Goal: Information Seeking & Learning: Compare options

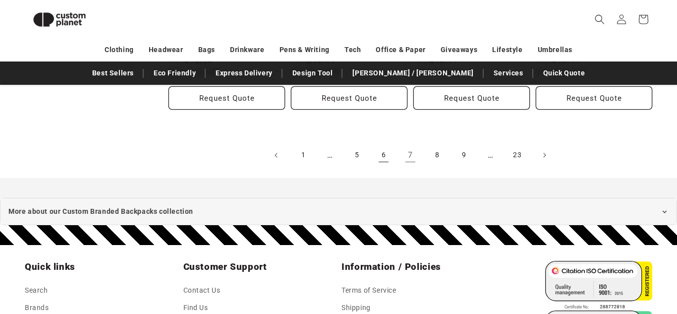
scroll to position [1214, 0]
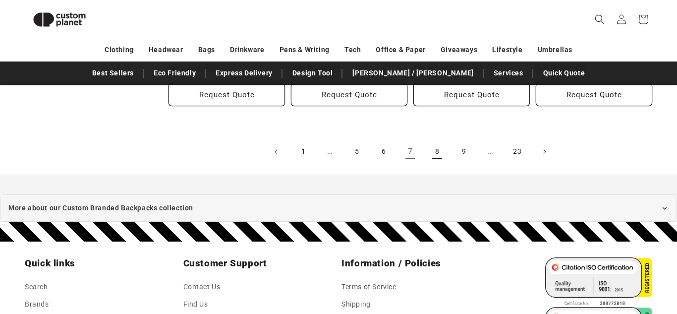
click at [429, 155] on link "8" at bounding box center [437, 152] width 22 height 22
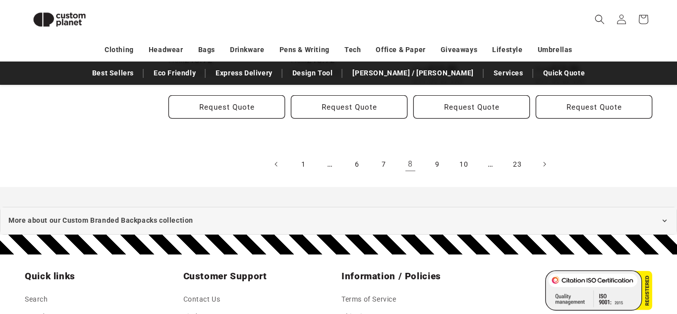
scroll to position [1194, 0]
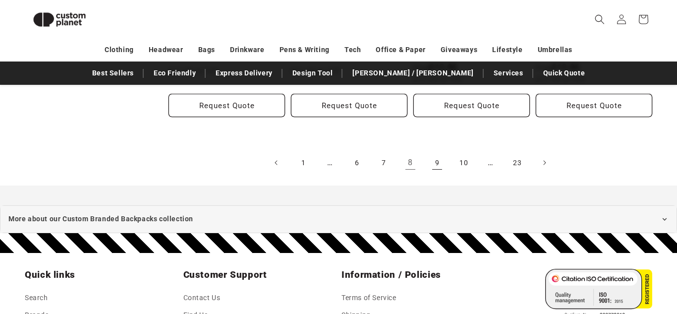
click at [442, 169] on link "9" at bounding box center [437, 163] width 22 height 22
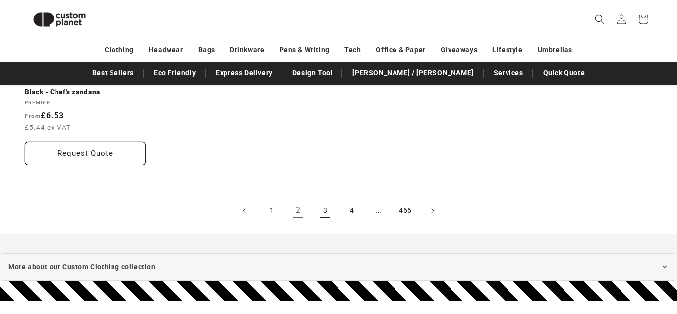
scroll to position [1944, 0]
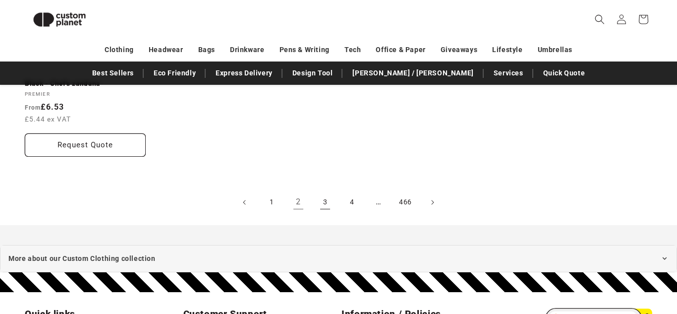
click at [325, 191] on link "3" at bounding box center [325, 202] width 22 height 22
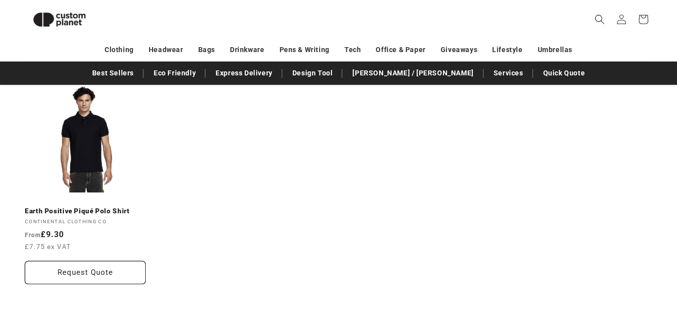
scroll to position [1843, 0]
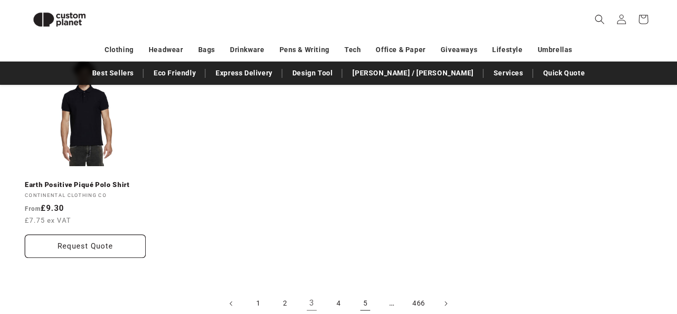
click at [362, 292] on link "5" at bounding box center [365, 303] width 22 height 22
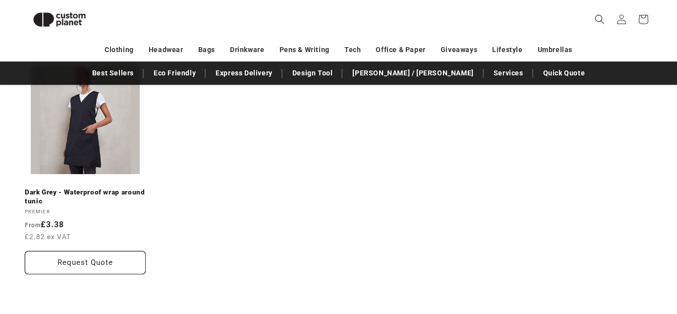
scroll to position [1877, 0]
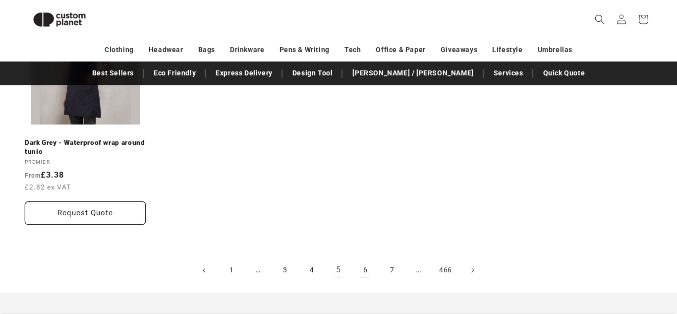
click at [358, 259] on link "6" at bounding box center [365, 270] width 22 height 22
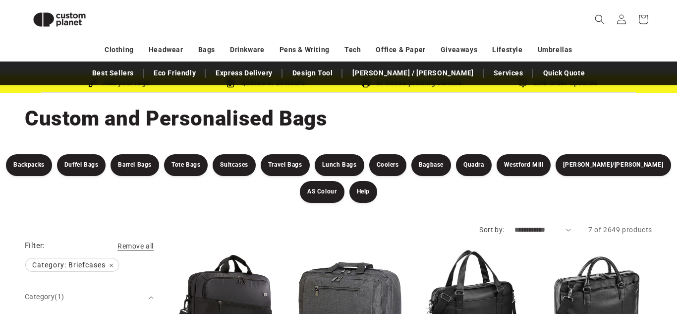
scroll to position [26, 0]
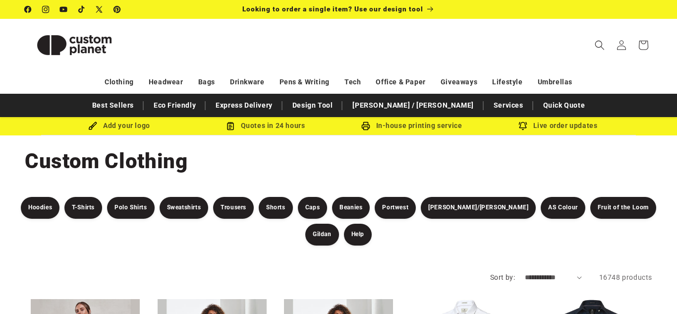
click at [76, 45] on img at bounding box center [74, 45] width 99 height 45
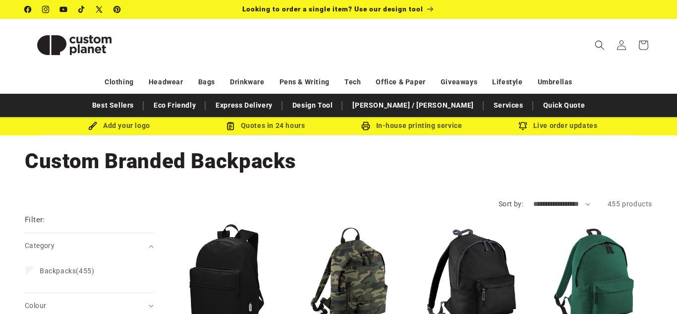
click at [377, 132] on div "Add your logo Quotes in 24 hours In-house printing service Live order updates" at bounding box center [338, 126] width 595 height 18
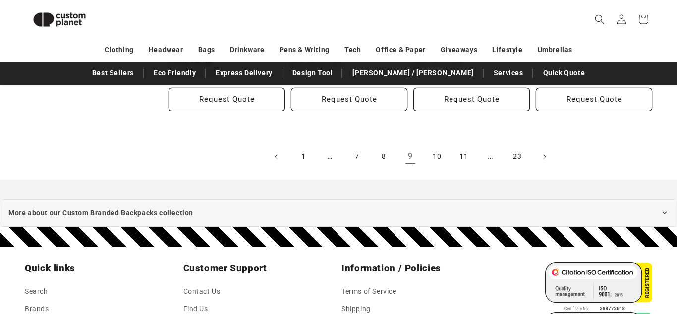
scroll to position [1236, 0]
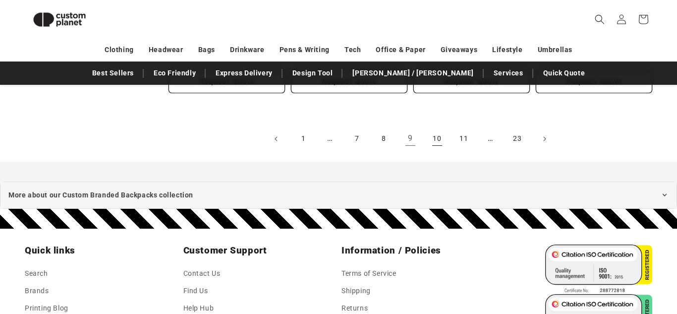
click at [433, 141] on link "10" at bounding box center [437, 139] width 22 height 22
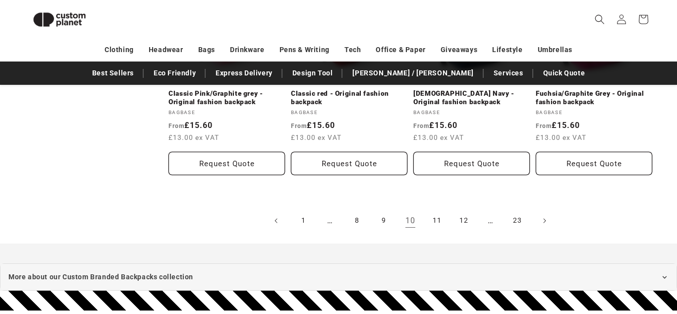
scroll to position [1154, 0]
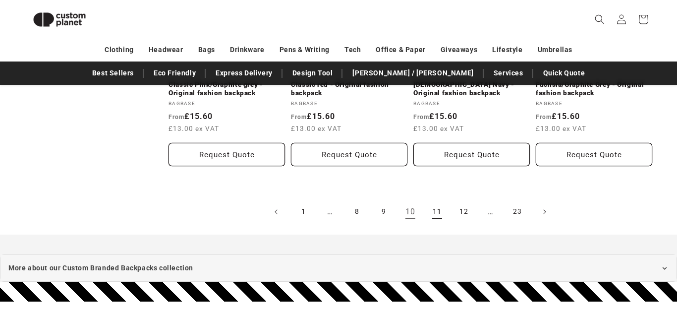
click at [428, 210] on link "11" at bounding box center [437, 212] width 22 height 22
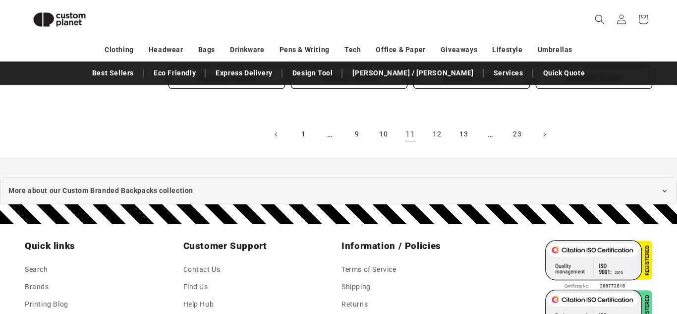
scroll to position [1232, 0]
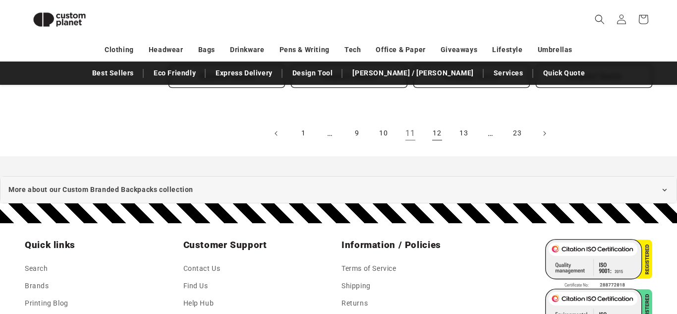
click at [432, 141] on link "12" at bounding box center [437, 133] width 22 height 22
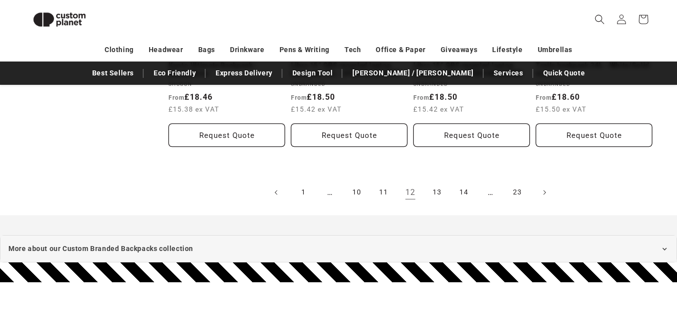
scroll to position [1174, 0]
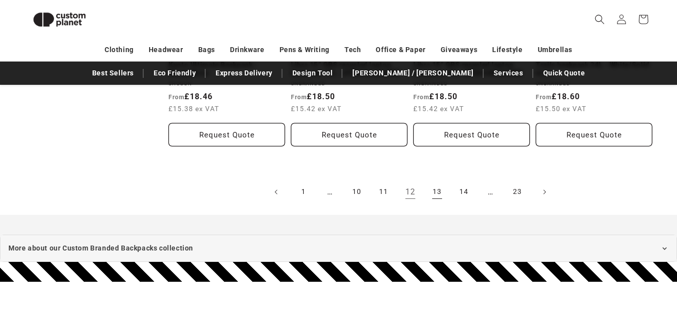
click at [441, 189] on link "13" at bounding box center [437, 192] width 22 height 22
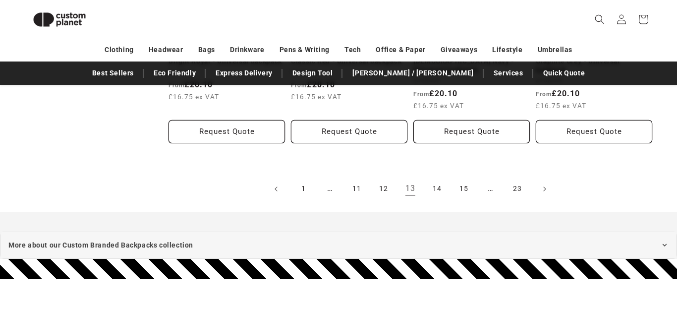
scroll to position [1186, 0]
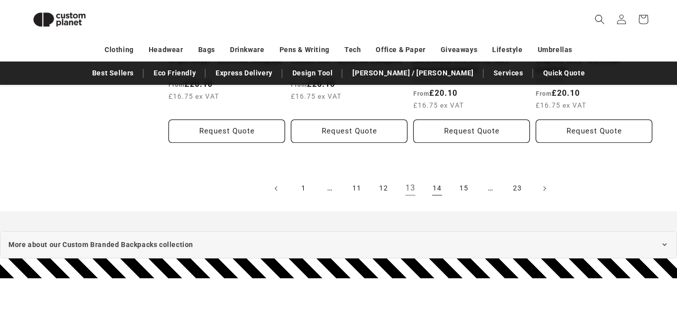
click at [432, 183] on link "14" at bounding box center [437, 188] width 22 height 22
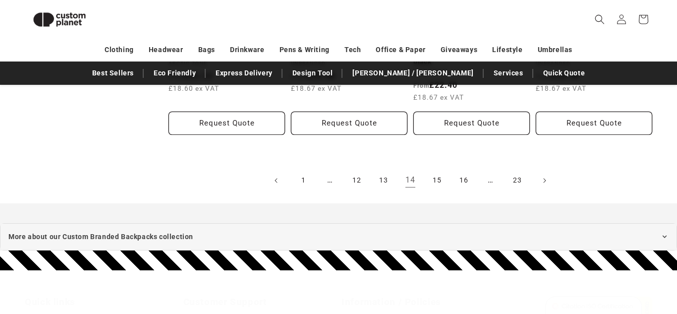
scroll to position [1213, 0]
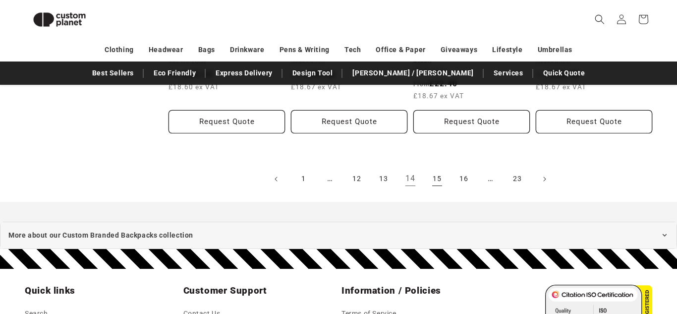
click at [442, 170] on link "15" at bounding box center [437, 179] width 22 height 22
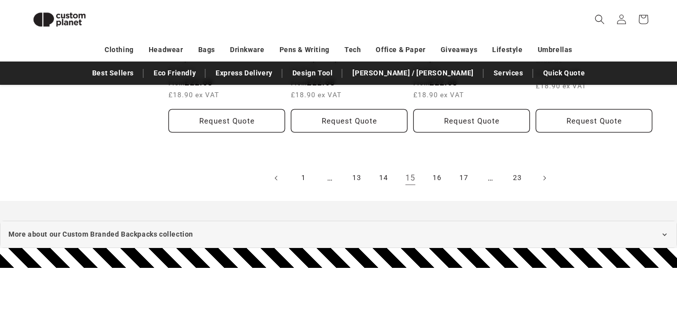
scroll to position [1188, 0]
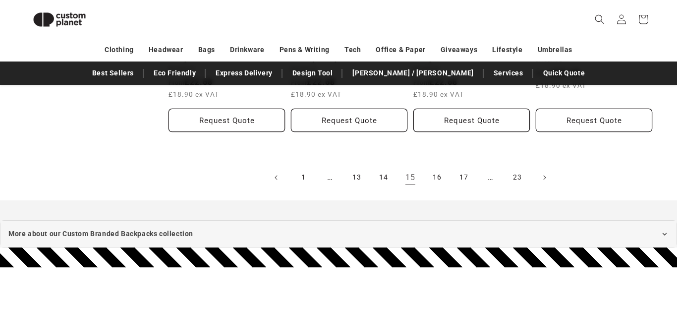
click at [442, 176] on link "16" at bounding box center [437, 177] width 22 height 22
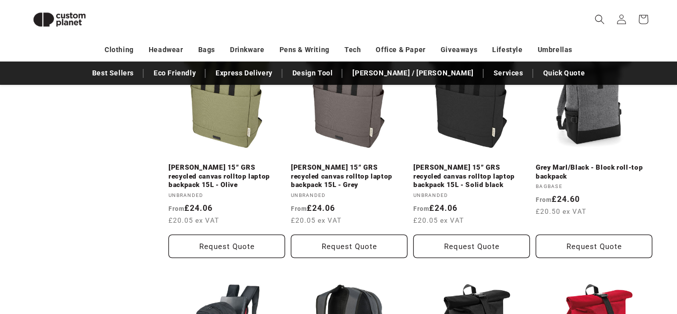
click at [442, 176] on link "Joey 15” GRS recycled canvas rolltop laptop backpack 15L - Solid black" at bounding box center [471, 176] width 116 height 26
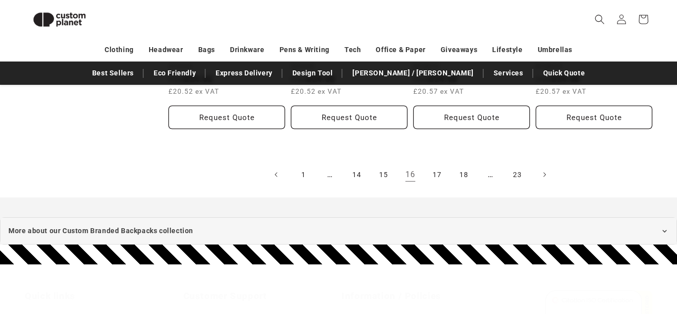
scroll to position [1217, 0]
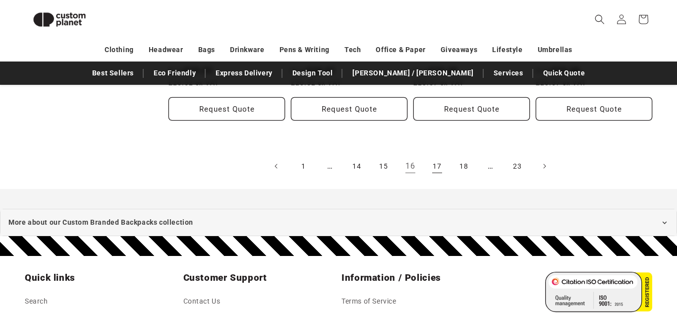
click at [437, 173] on link "17" at bounding box center [437, 166] width 22 height 22
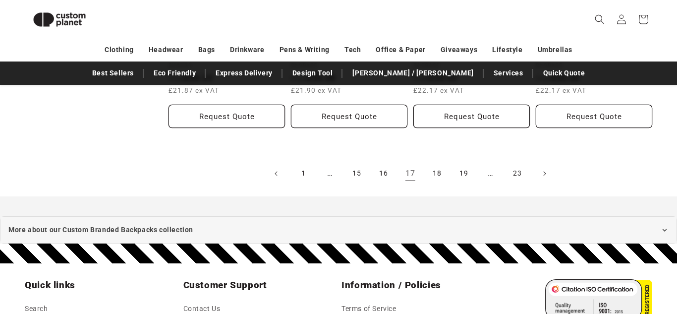
scroll to position [1215, 0]
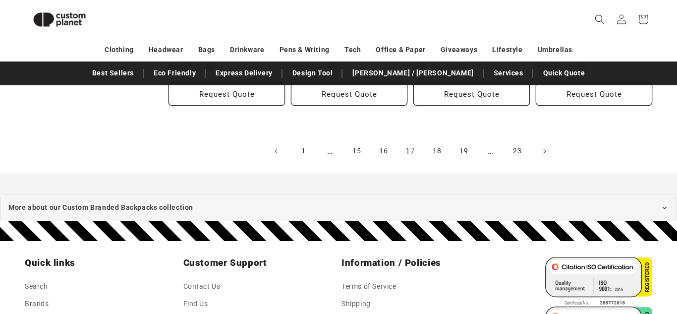
click at [432, 150] on link "18" at bounding box center [437, 151] width 22 height 22
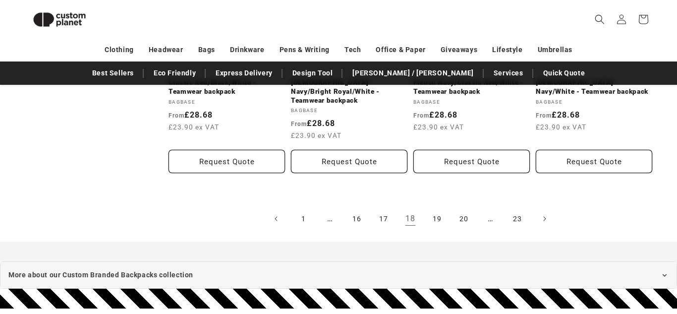
scroll to position [1195, 0]
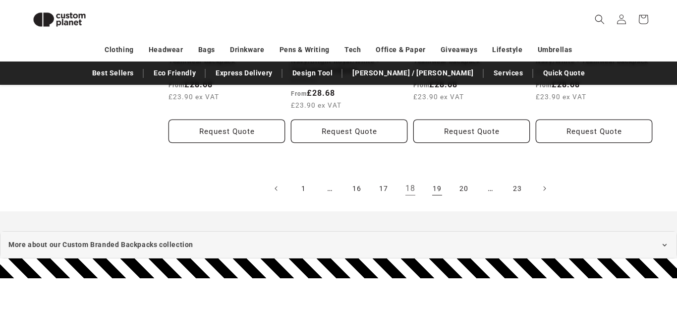
click at [435, 177] on link "19" at bounding box center [437, 188] width 22 height 22
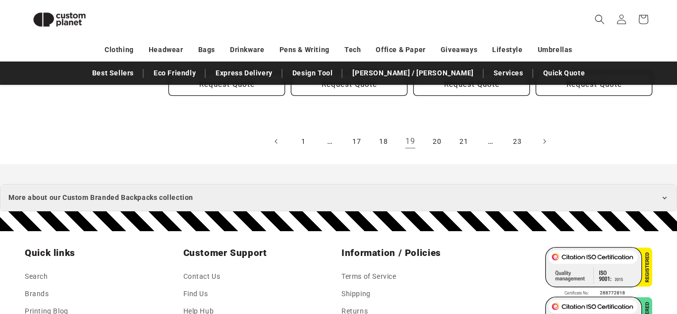
scroll to position [1265, 0]
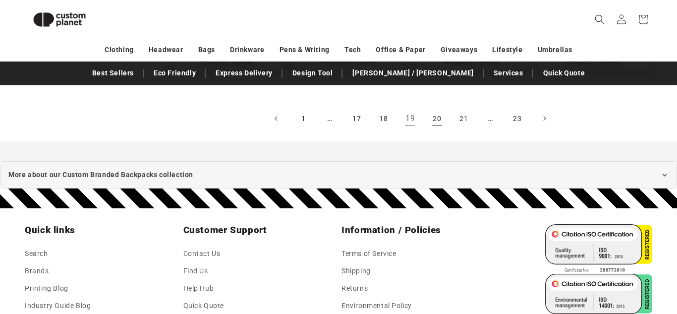
click at [437, 116] on link "20" at bounding box center [437, 119] width 22 height 22
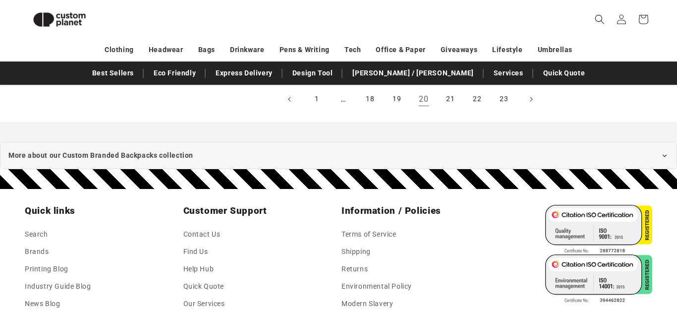
scroll to position [1174, 0]
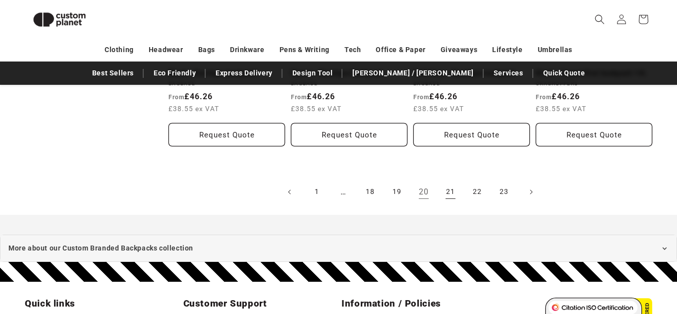
click at [454, 191] on link "21" at bounding box center [451, 192] width 22 height 22
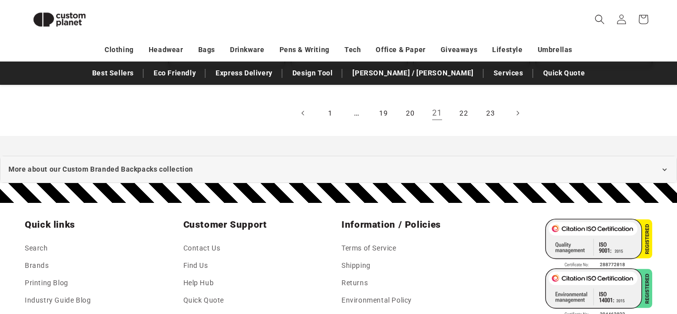
scroll to position [1273, 0]
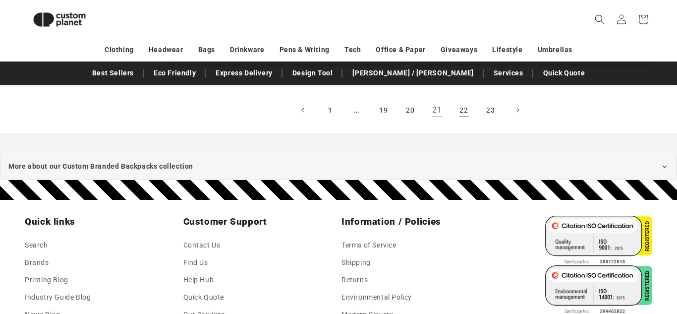
click at [463, 110] on link "22" at bounding box center [464, 110] width 22 height 22
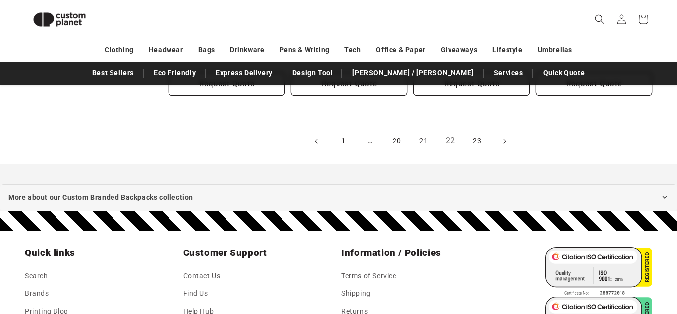
scroll to position [1252, 0]
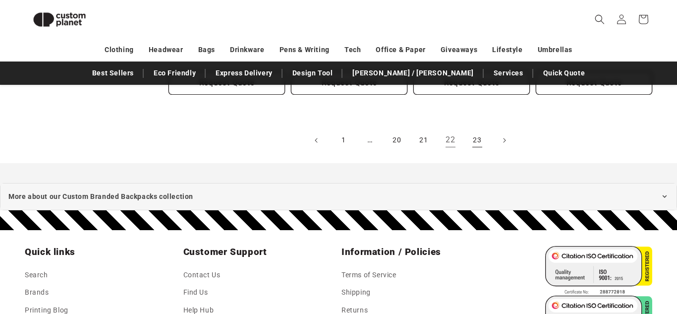
click at [481, 136] on link "23" at bounding box center [477, 140] width 22 height 22
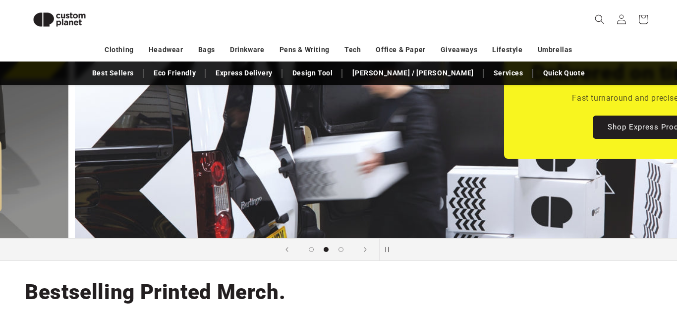
scroll to position [0, 677]
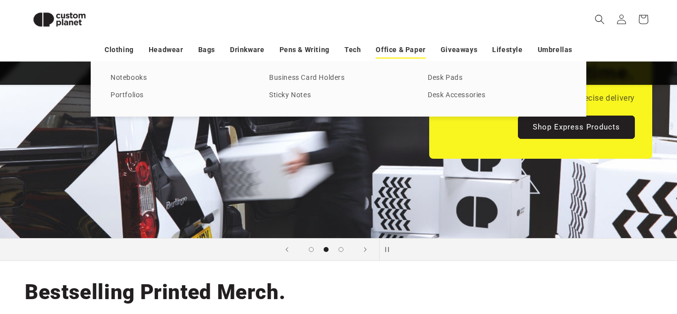
click at [386, 46] on link "Office & Paper" at bounding box center [401, 49] width 50 height 17
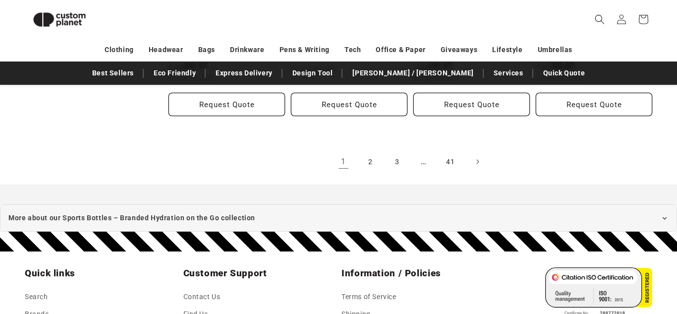
scroll to position [1236, 0]
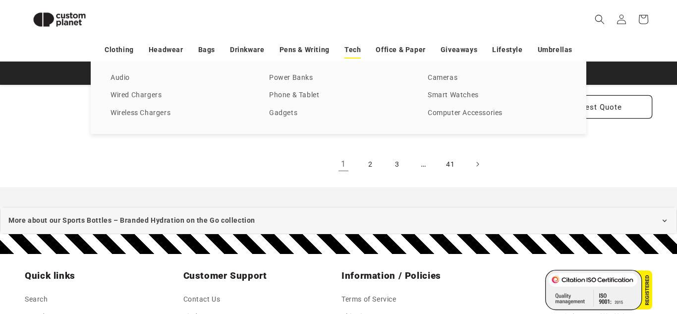
click at [360, 50] on link "Tech" at bounding box center [352, 49] width 16 height 17
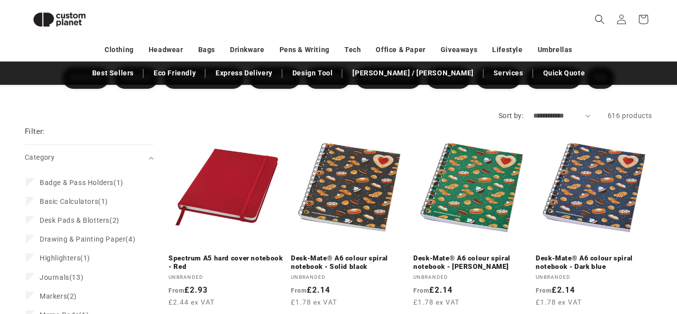
scroll to position [116, 0]
click at [569, 118] on select "**********" at bounding box center [561, 116] width 57 height 10
select select "**********"
click at [533, 111] on select "**********" at bounding box center [561, 116] width 57 height 10
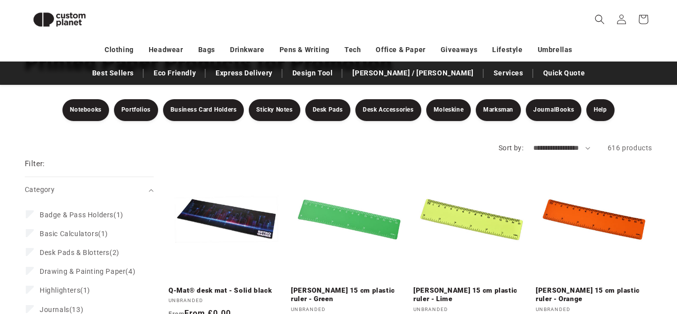
scroll to position [87, 0]
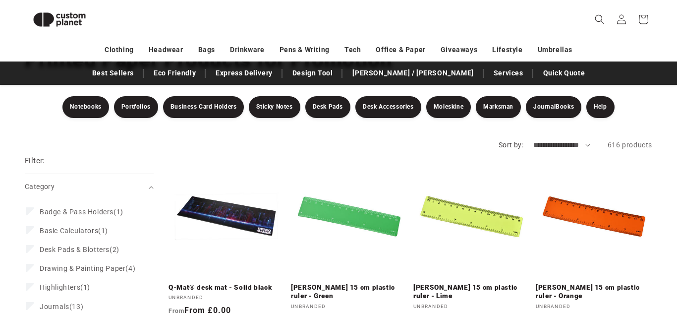
click at [549, 145] on select "**********" at bounding box center [561, 145] width 57 height 10
select select "**********"
click at [533, 140] on select "**********" at bounding box center [561, 145] width 57 height 10
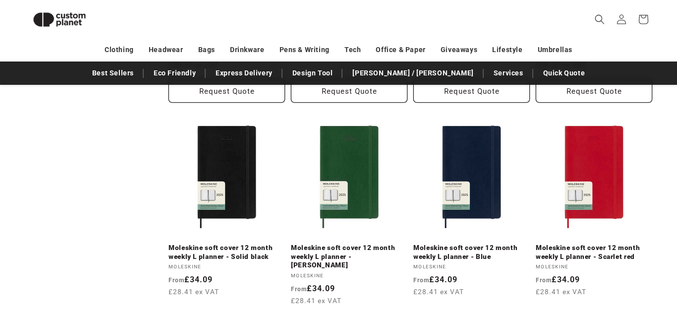
scroll to position [2156, 0]
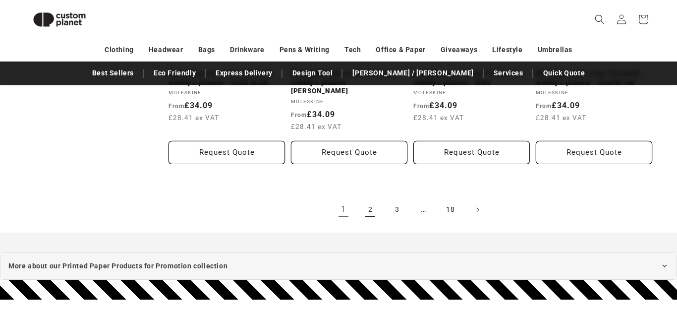
click at [368, 201] on link "2" at bounding box center [370, 210] width 22 height 22
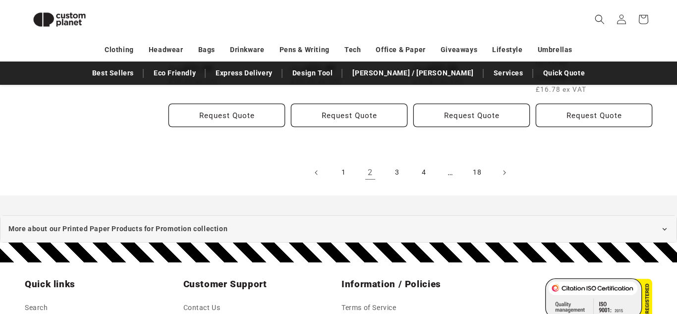
scroll to position [2166, 0]
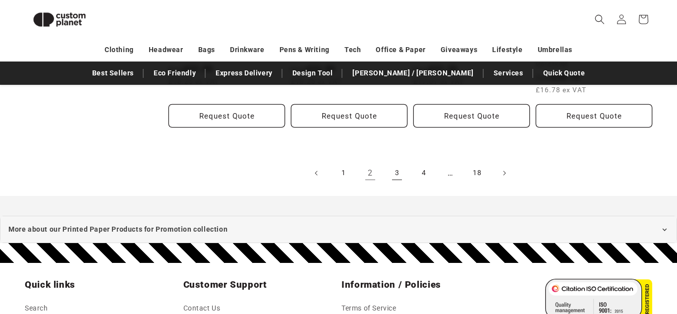
click at [401, 162] on link "3" at bounding box center [397, 173] width 22 height 22
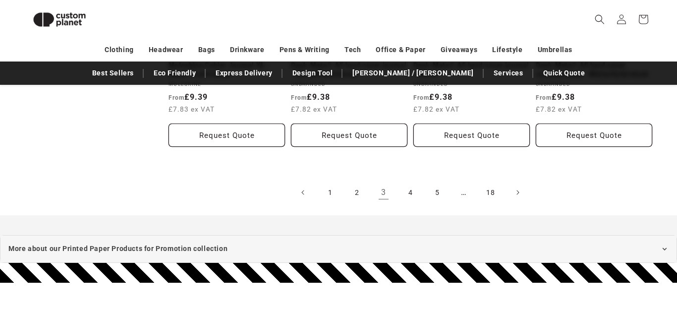
scroll to position [2122, 0]
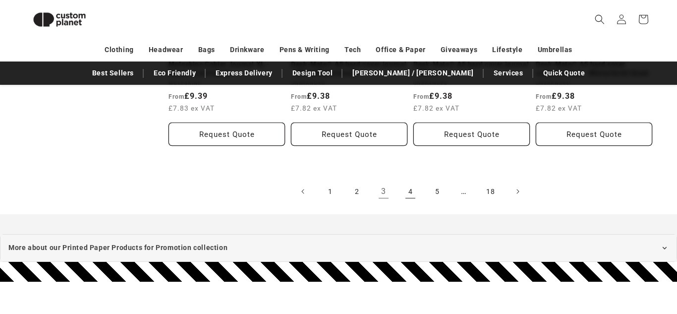
click at [415, 184] on link "4" at bounding box center [410, 191] width 22 height 22
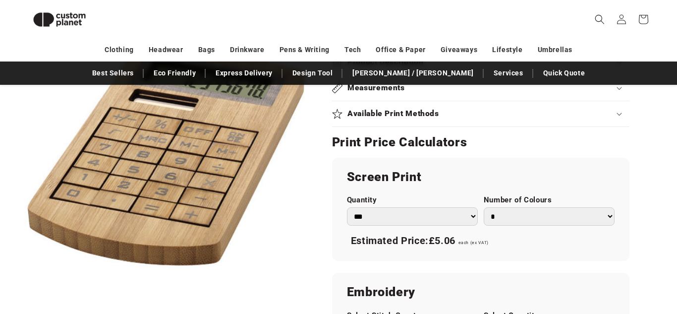
scroll to position [498, 0]
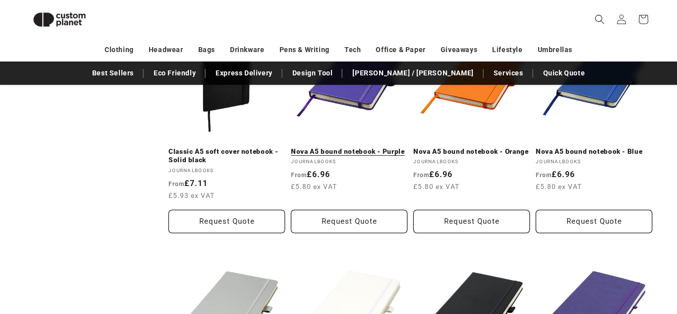
scroll to position [2097, 0]
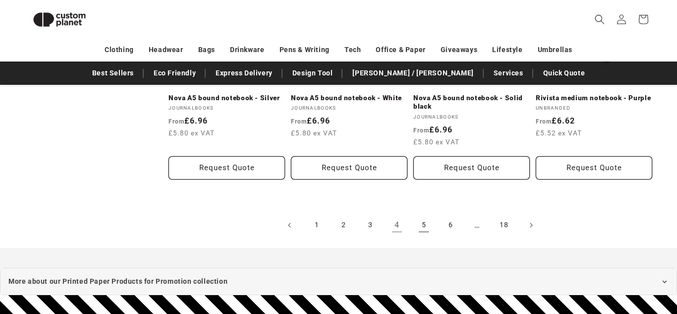
click at [414, 214] on link "5" at bounding box center [424, 225] width 22 height 22
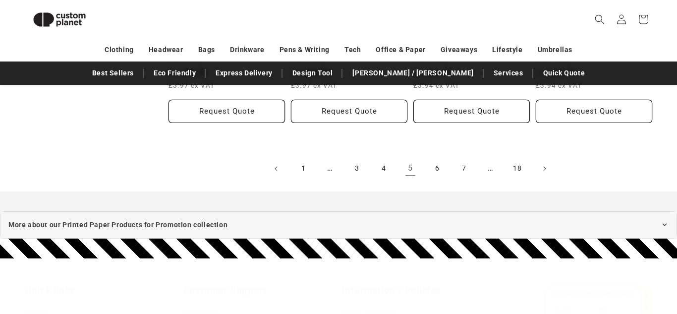
scroll to position [2196, 0]
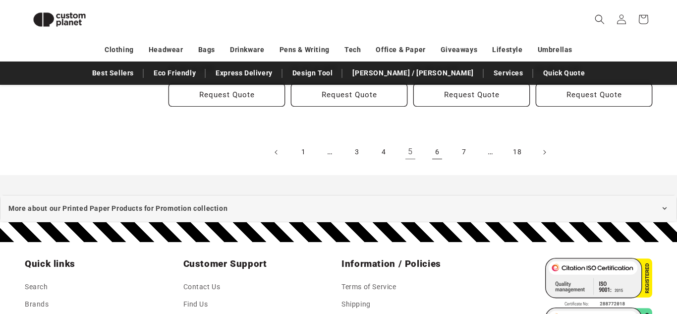
click at [433, 154] on link "6" at bounding box center [437, 152] width 22 height 22
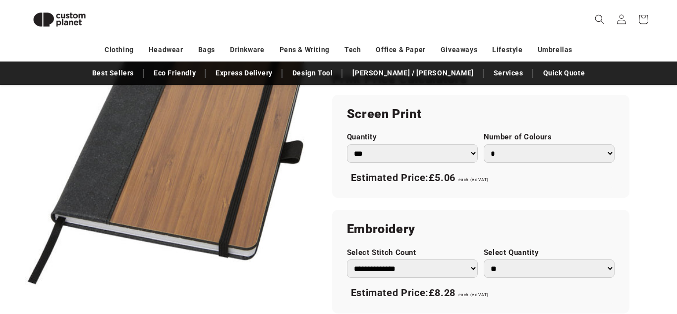
scroll to position [556, 0]
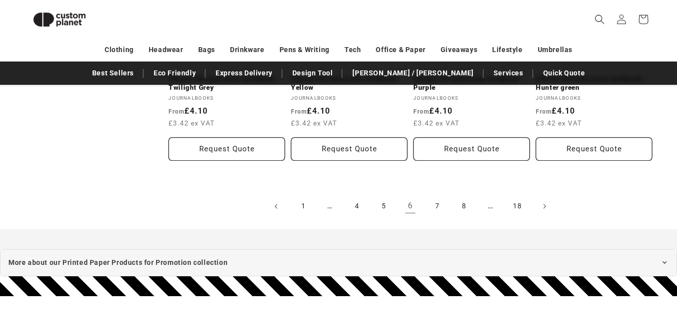
scroll to position [2146, 0]
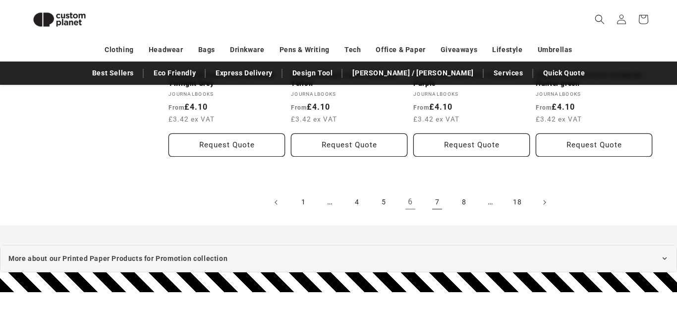
click at [430, 192] on link "7" at bounding box center [437, 202] width 22 height 22
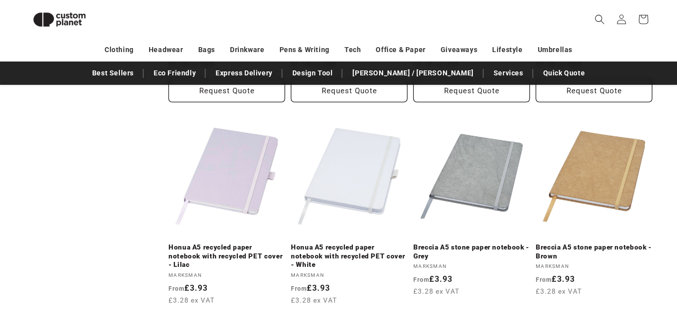
scroll to position [1527, 0]
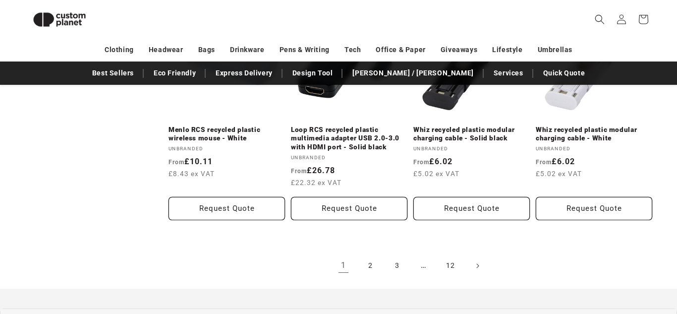
scroll to position [2091, 0]
click at [372, 256] on link "2" at bounding box center [370, 267] width 22 height 22
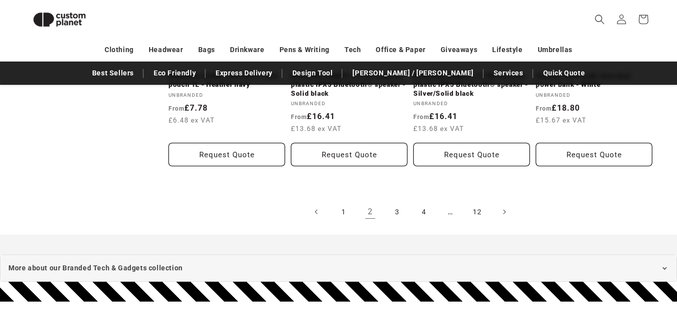
scroll to position [2190, 0]
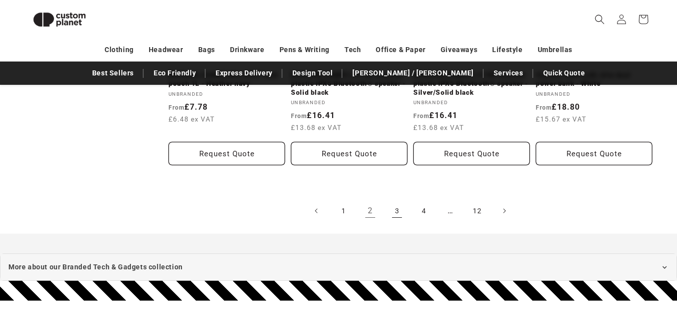
click at [396, 200] on link "3" at bounding box center [397, 211] width 22 height 22
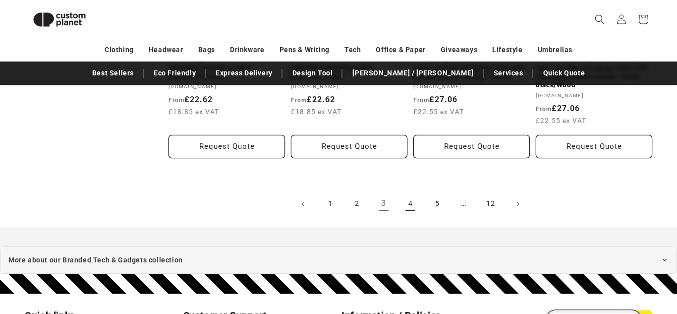
scroll to position [2207, 0]
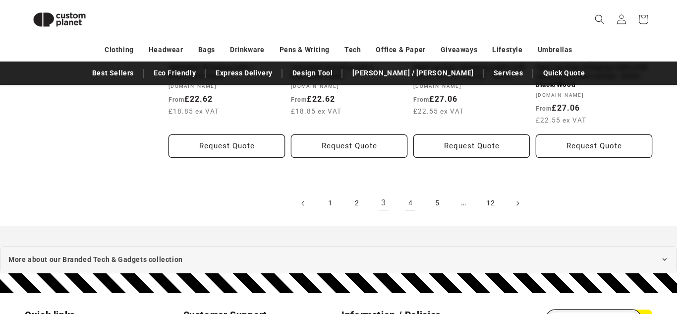
click at [409, 192] on link "4" at bounding box center [410, 203] width 22 height 22
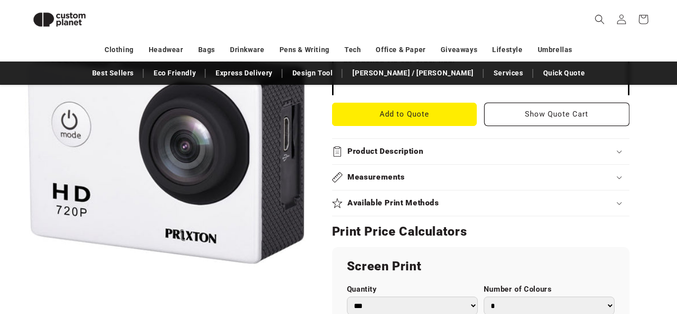
scroll to position [459, 0]
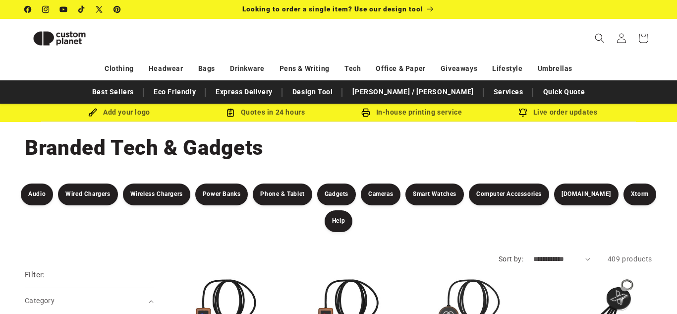
scroll to position [278, 0]
